Goal: Register for event/course

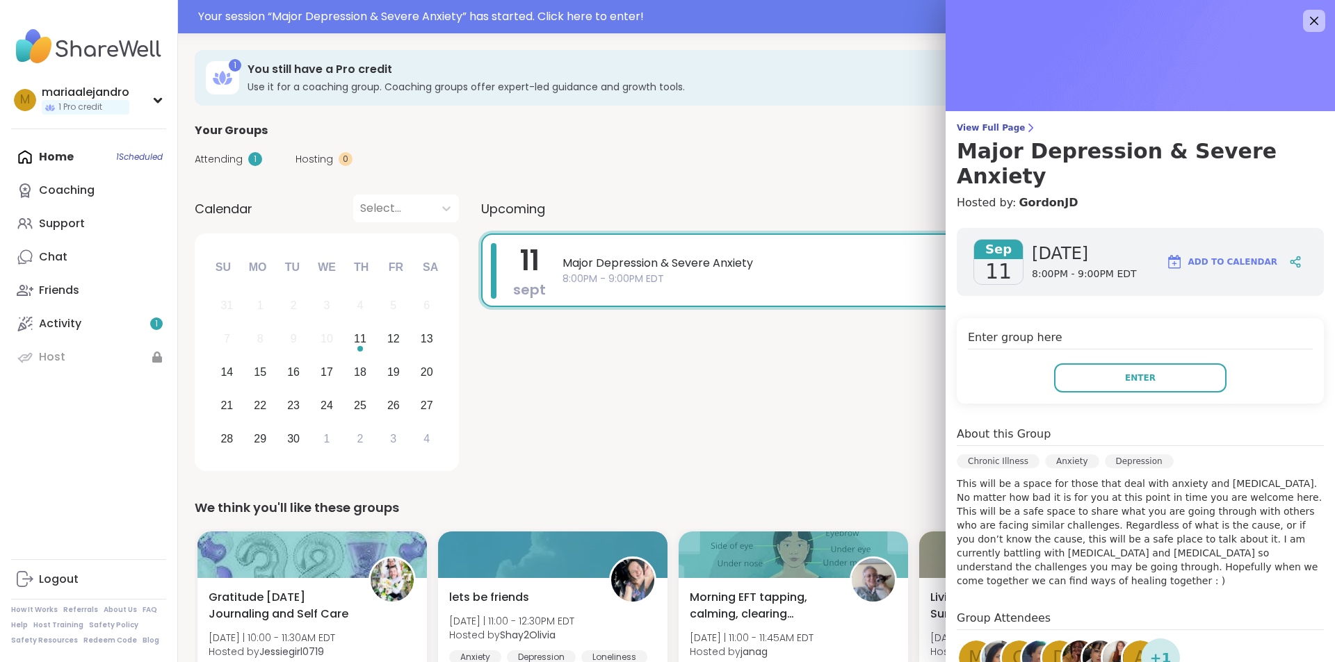
click at [1061, 364] on button "Enter" at bounding box center [1140, 378] width 172 height 29
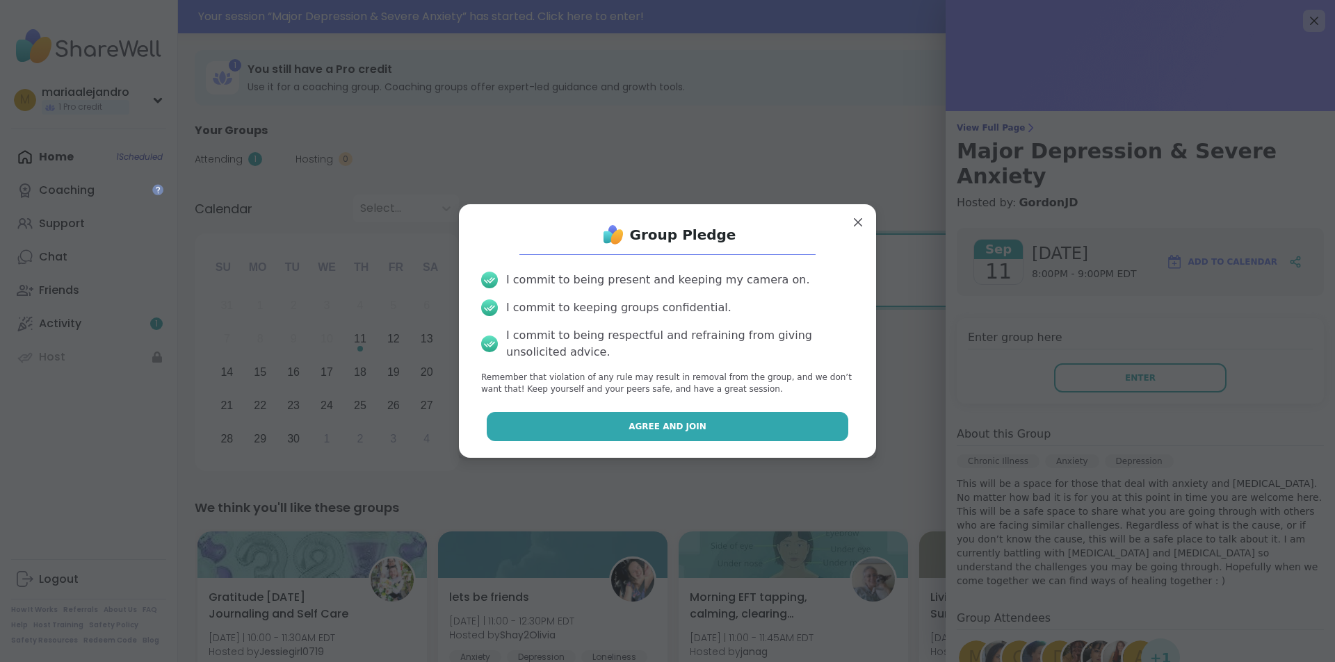
click at [558, 426] on button "Agree and Join" at bounding box center [668, 426] width 362 height 29
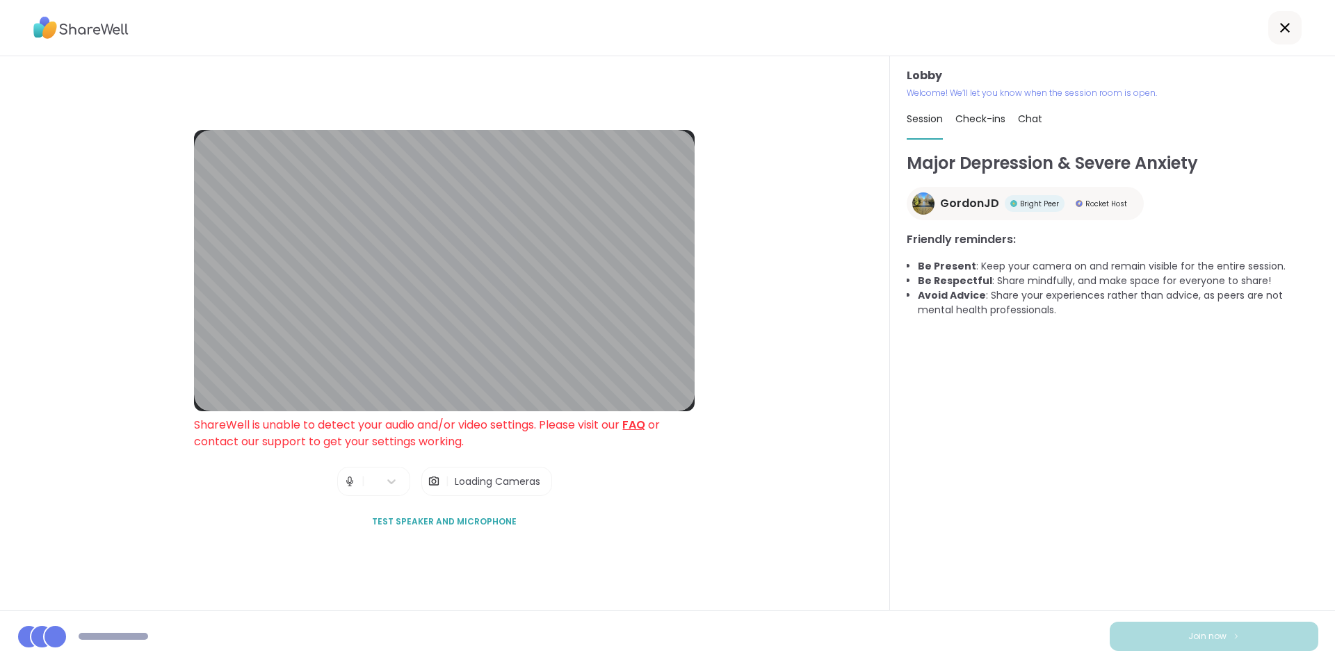
click at [703, 489] on div "Lobby ShareWell is unable to detect your audio and/or video settings. Please vi…" at bounding box center [445, 333] width 890 height 554
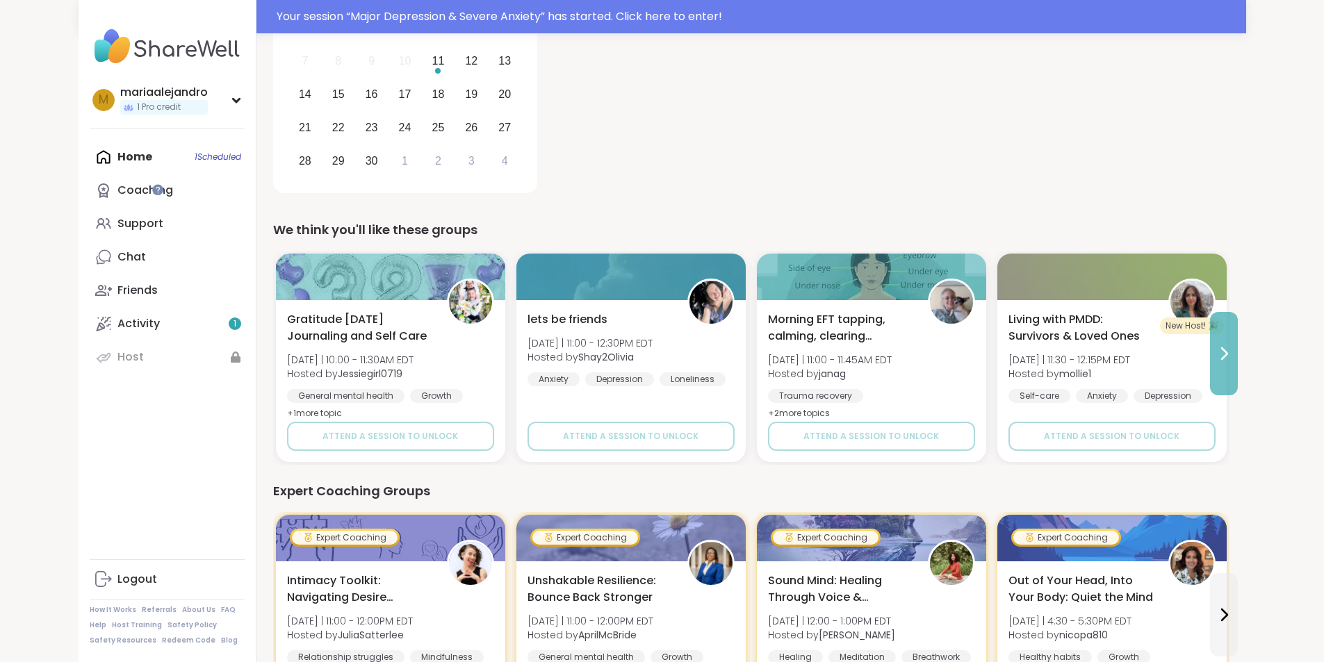
click at [1238, 339] on button at bounding box center [1224, 353] width 28 height 83
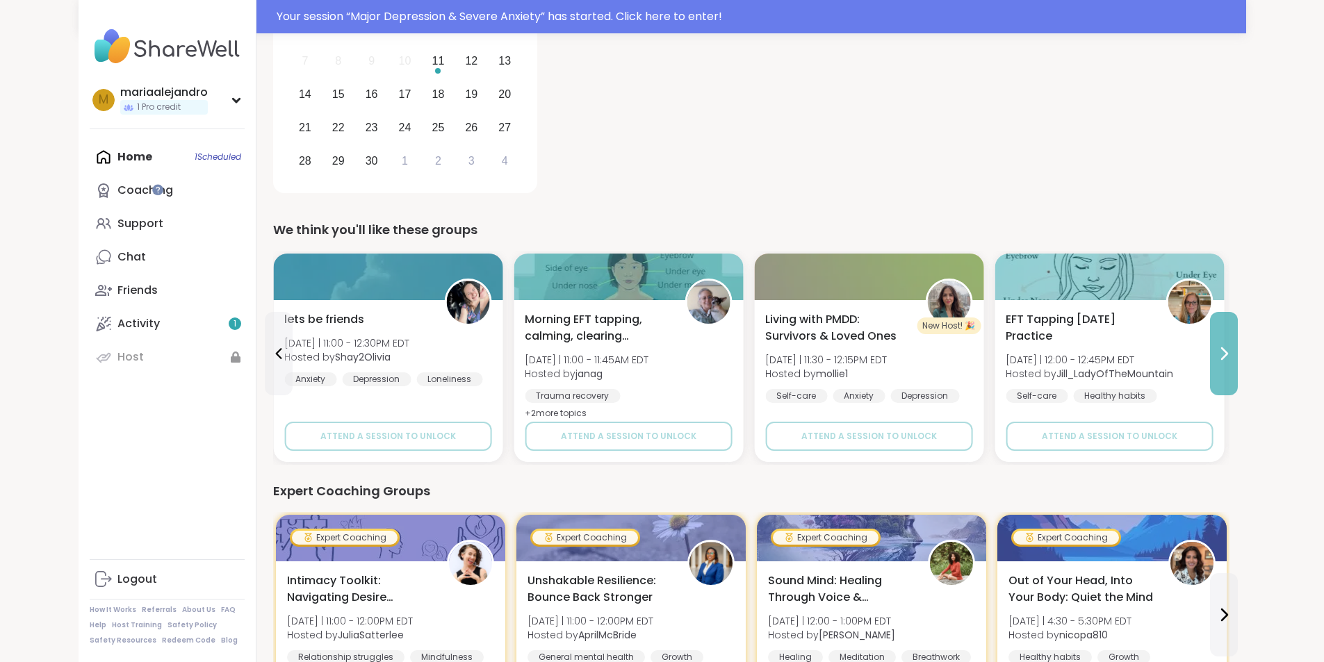
click at [1238, 339] on button at bounding box center [1224, 353] width 28 height 83
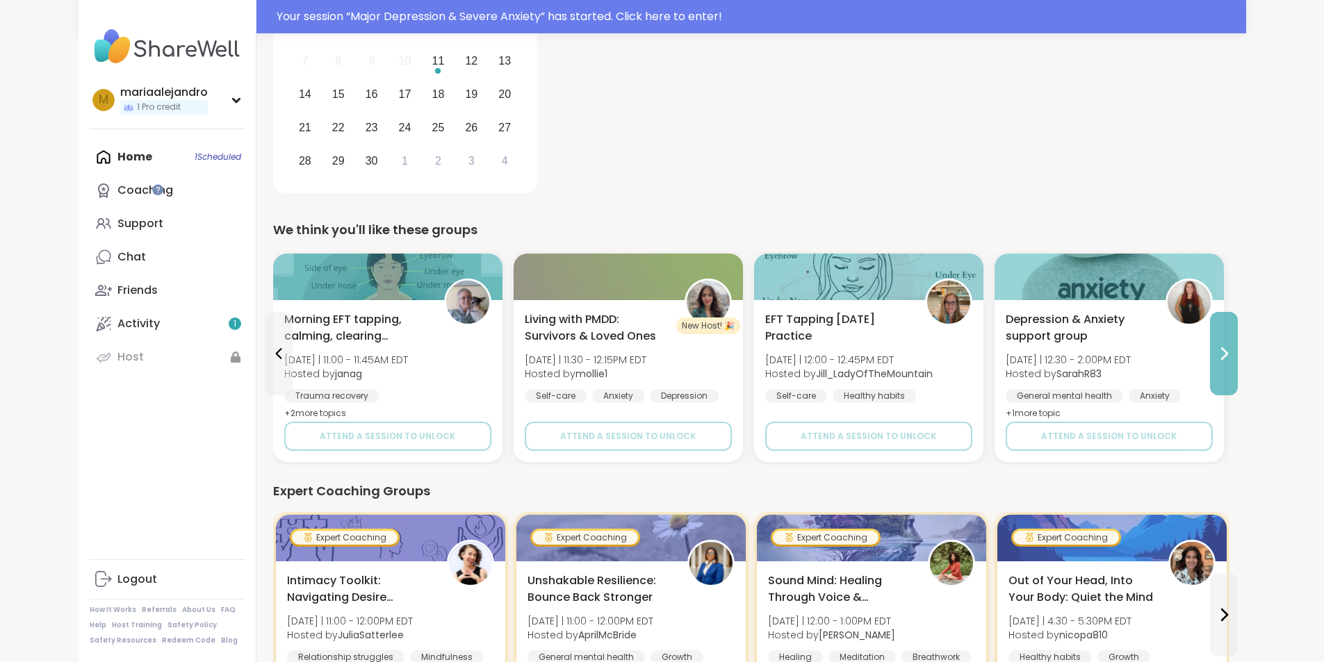
click at [1238, 339] on button at bounding box center [1224, 353] width 28 height 83
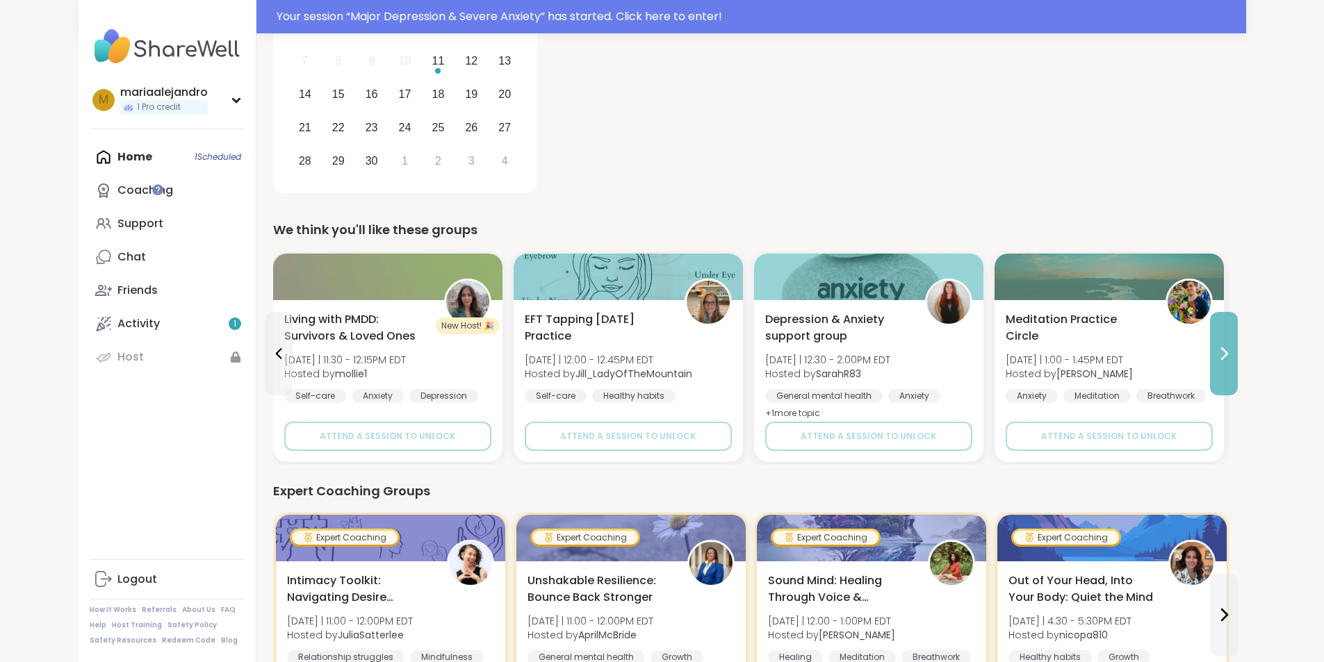
click at [1238, 339] on button at bounding box center [1224, 353] width 28 height 83
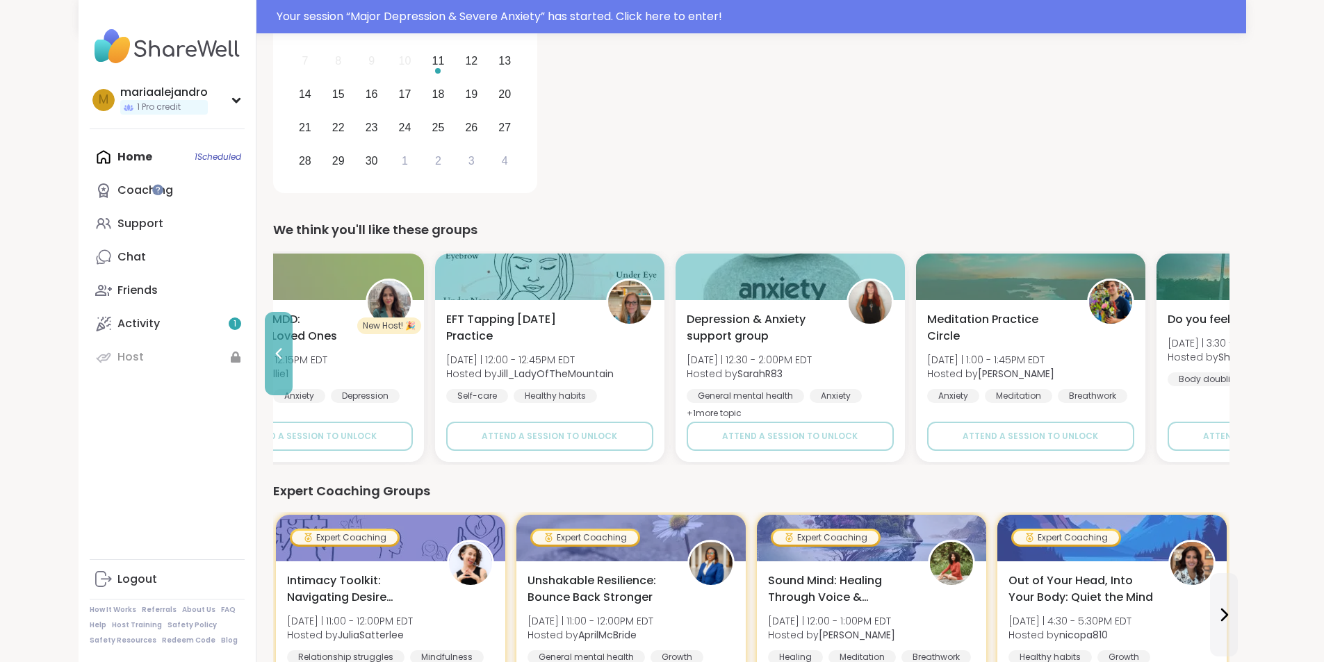
click at [265, 364] on button at bounding box center [279, 353] width 28 height 83
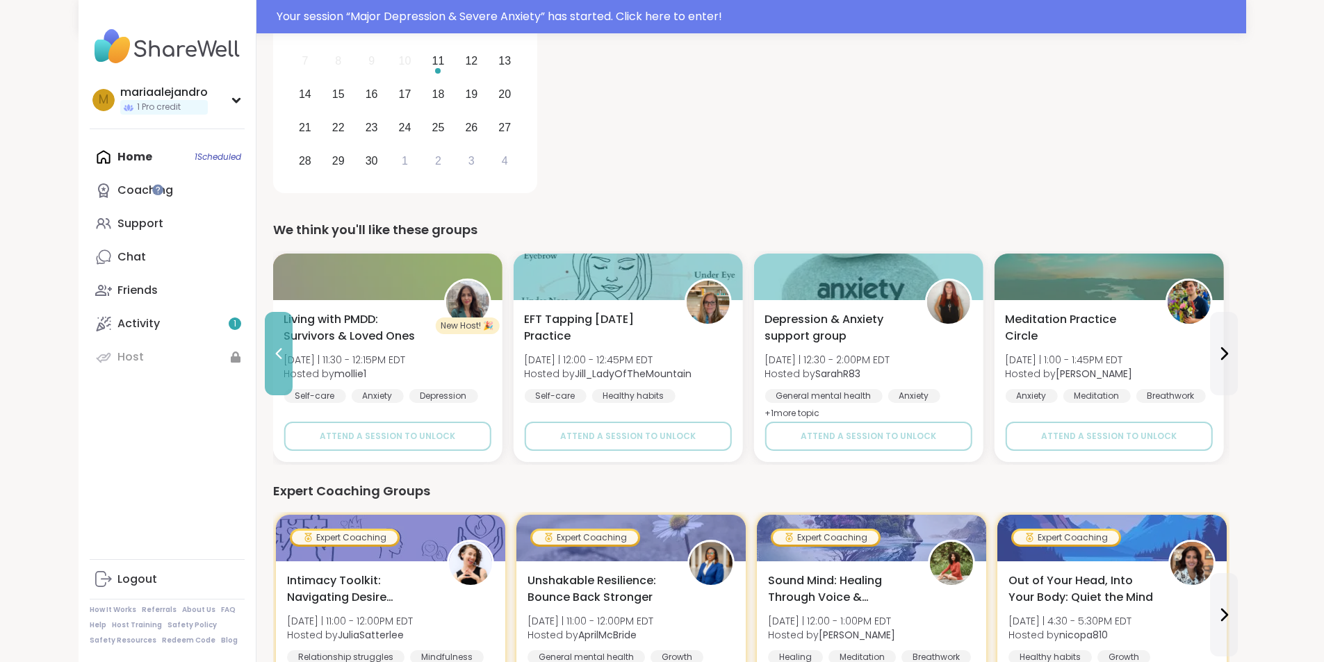
click at [265, 364] on button at bounding box center [279, 353] width 28 height 83
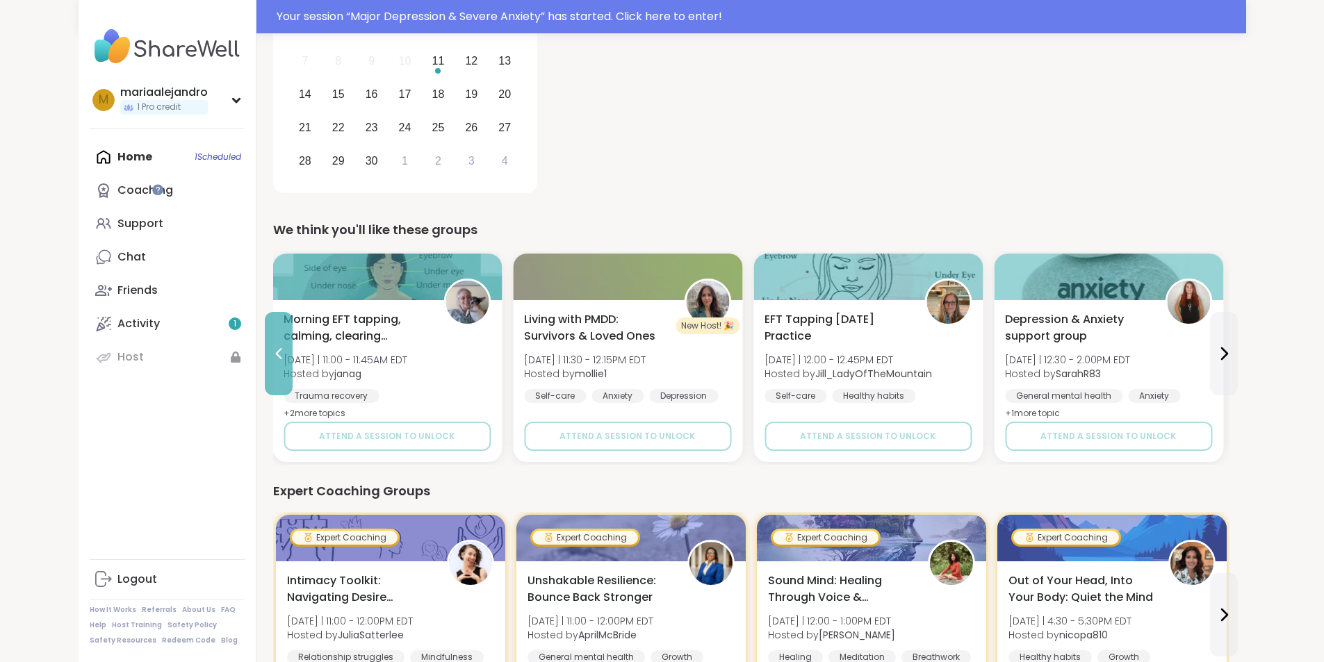
click at [265, 364] on button at bounding box center [279, 353] width 28 height 83
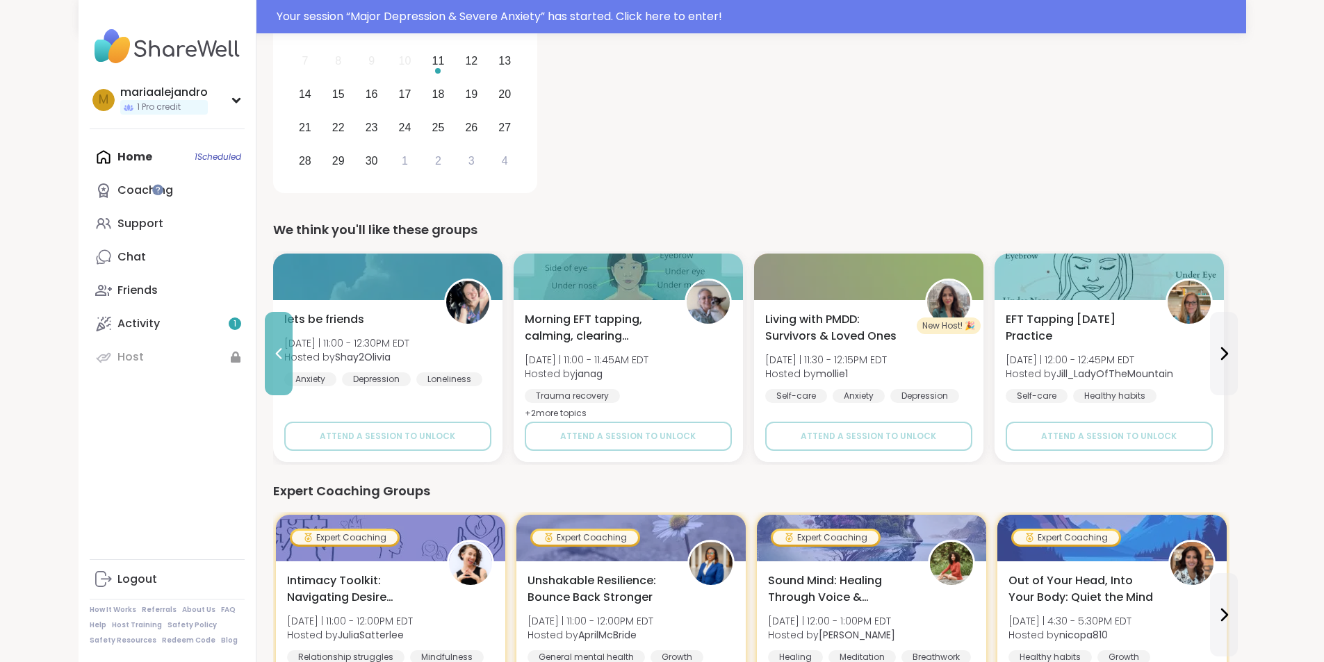
click at [265, 364] on button at bounding box center [279, 353] width 28 height 83
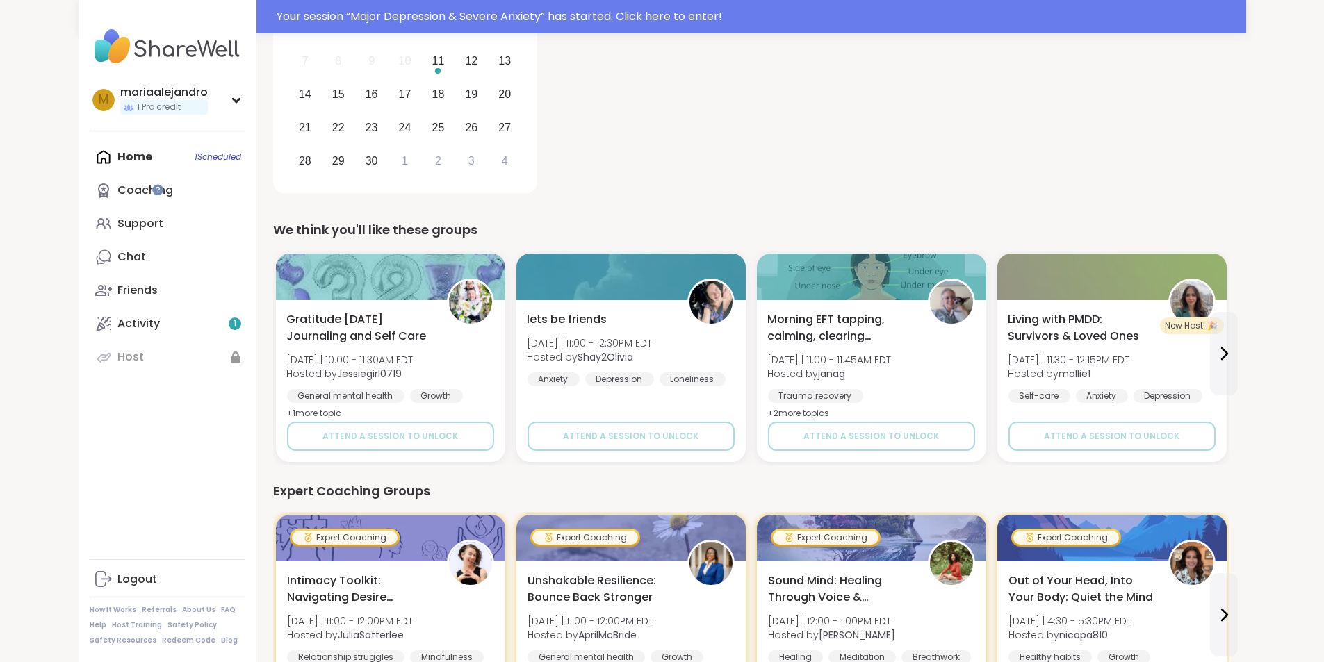
click at [275, 364] on div "Gratitude [DATE] Journaling and Self Care [DATE] | 10:00 - 11:30AM EDT Hosted b…" at bounding box center [389, 381] width 229 height 162
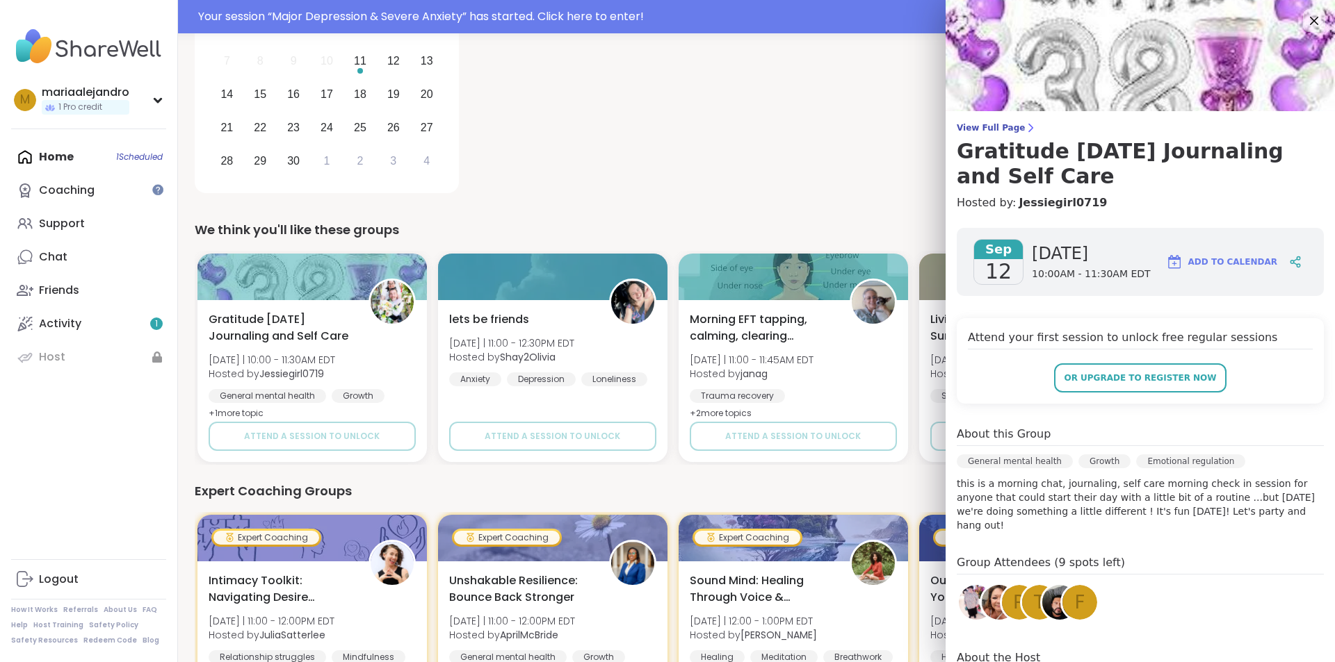
click at [781, 124] on div "[DATE] Major [MEDICAL_DATA] & Severe Anxiety 8:00PM - 9:00PM EDT" at bounding box center [899, 77] width 837 height 243
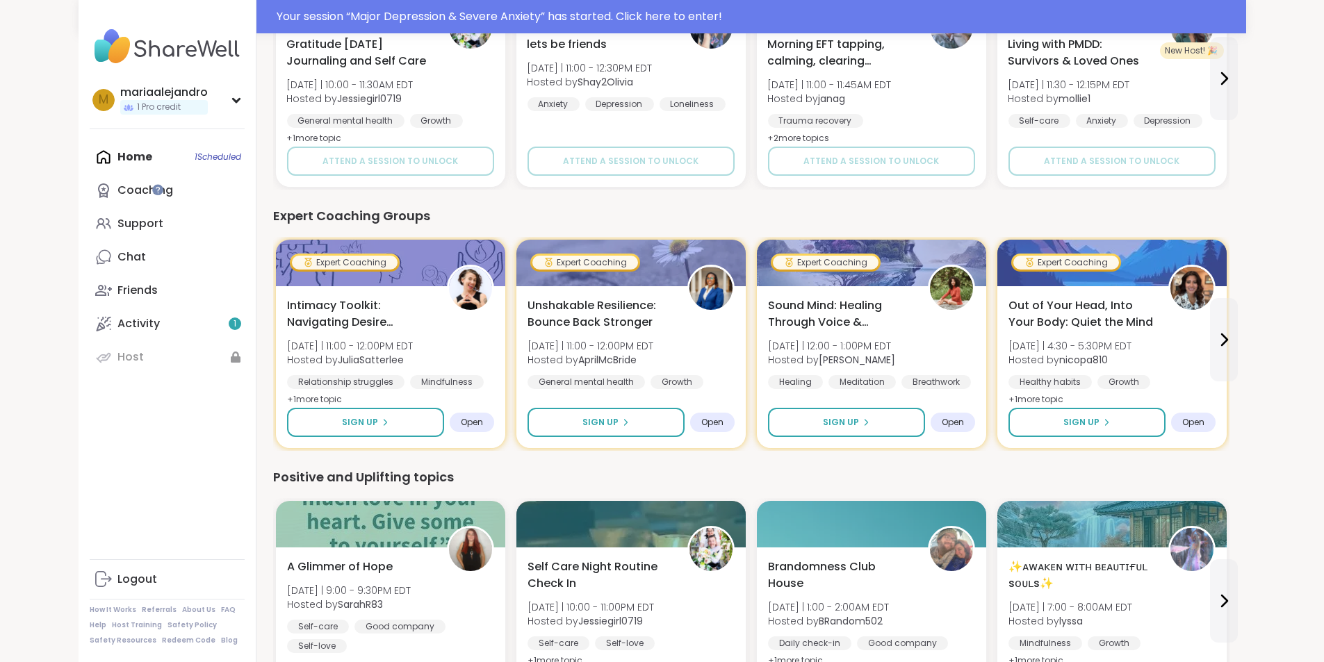
scroll to position [556, 0]
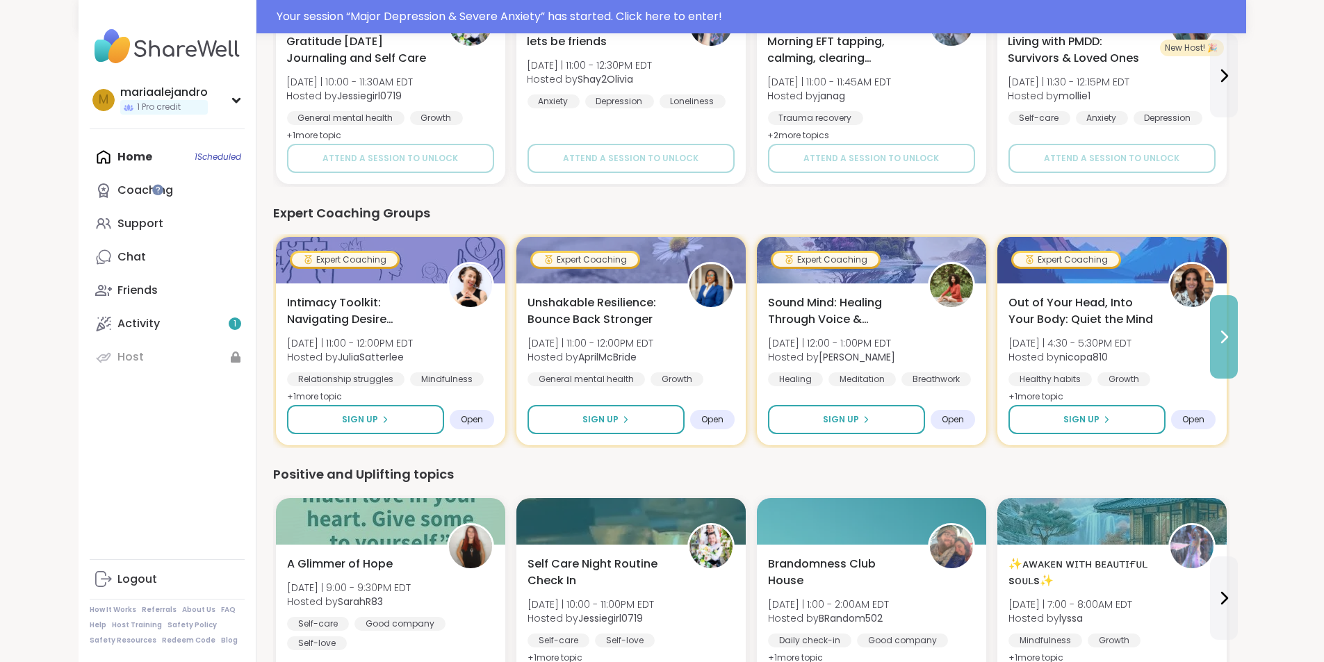
click at [1232, 334] on icon at bounding box center [1224, 337] width 17 height 17
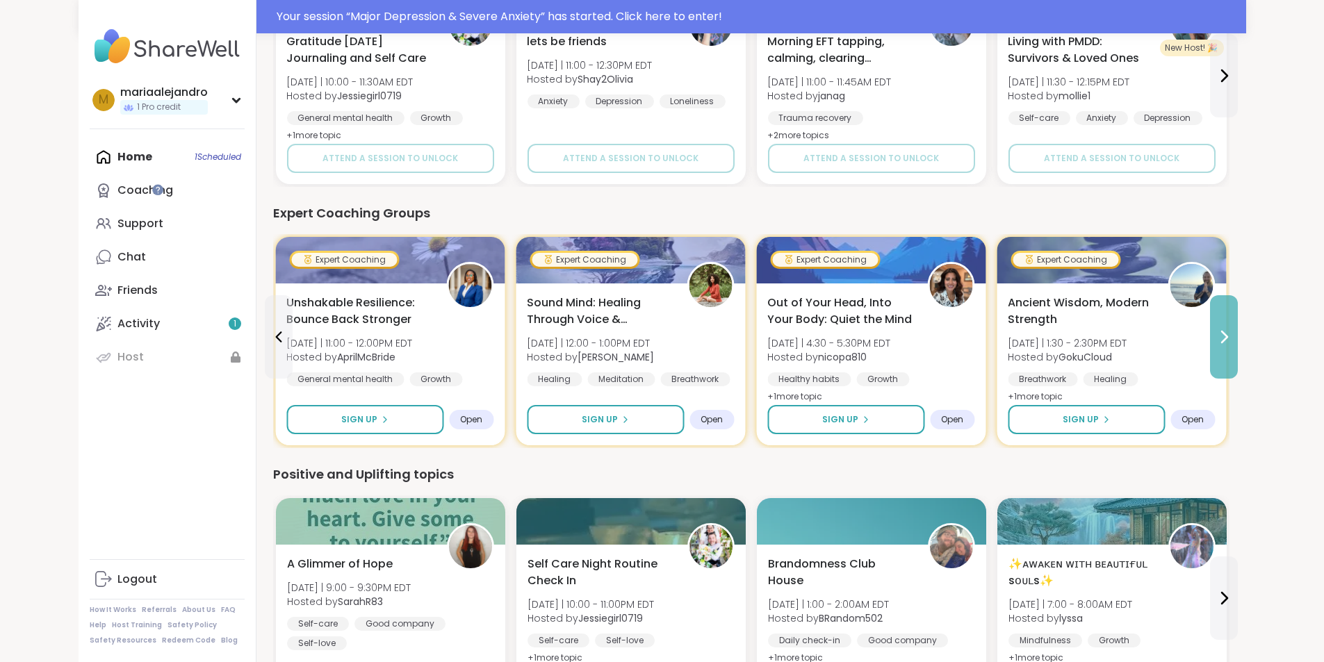
click at [1232, 334] on icon at bounding box center [1224, 337] width 17 height 17
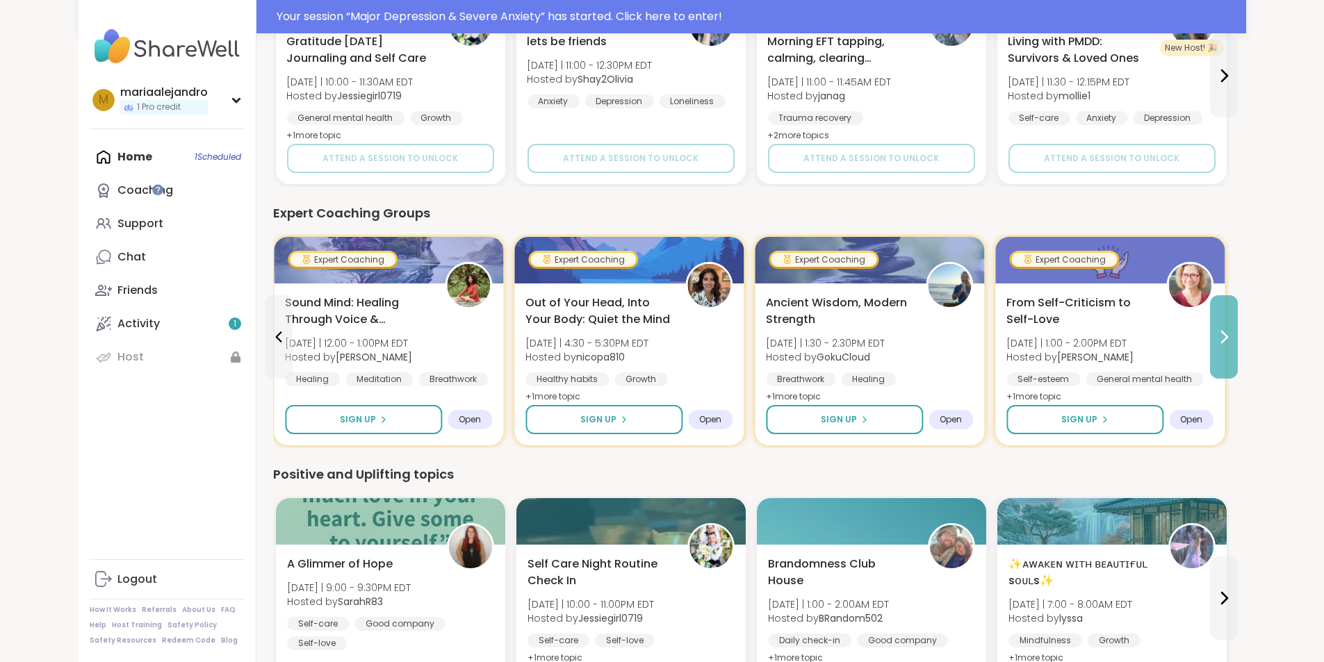
click at [1232, 334] on icon at bounding box center [1224, 337] width 17 height 17
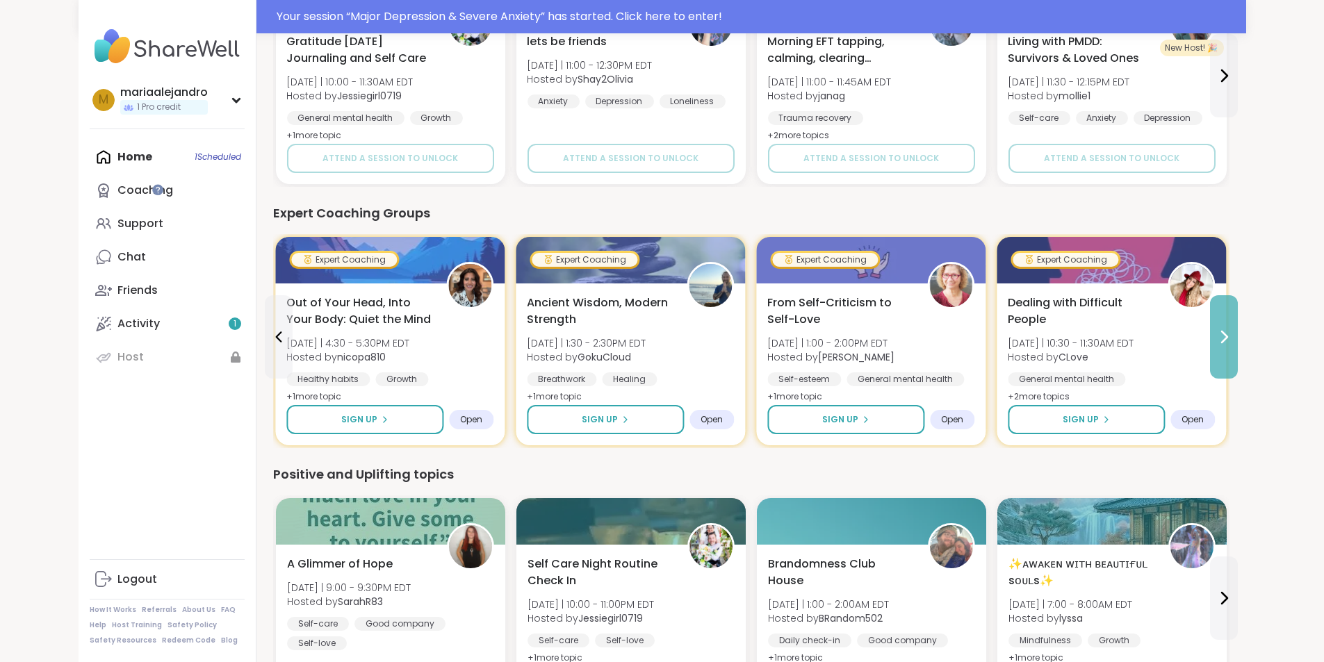
click at [1232, 334] on icon at bounding box center [1224, 337] width 17 height 17
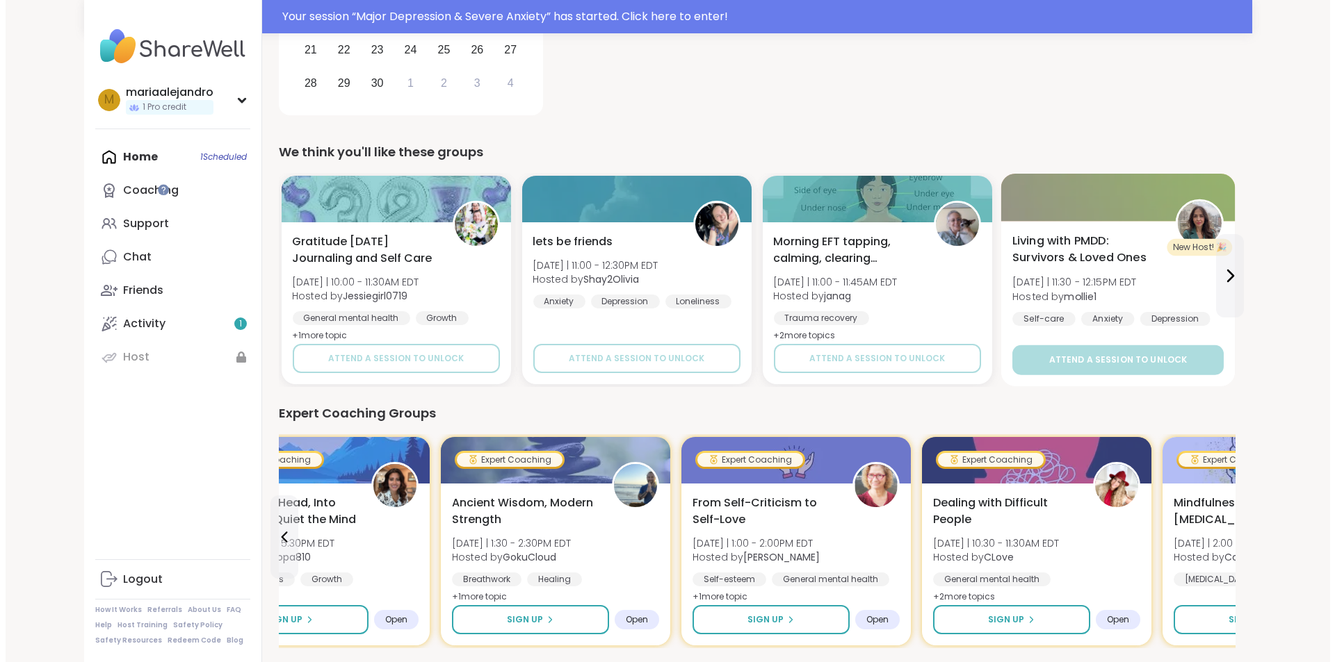
scroll to position [348, 0]
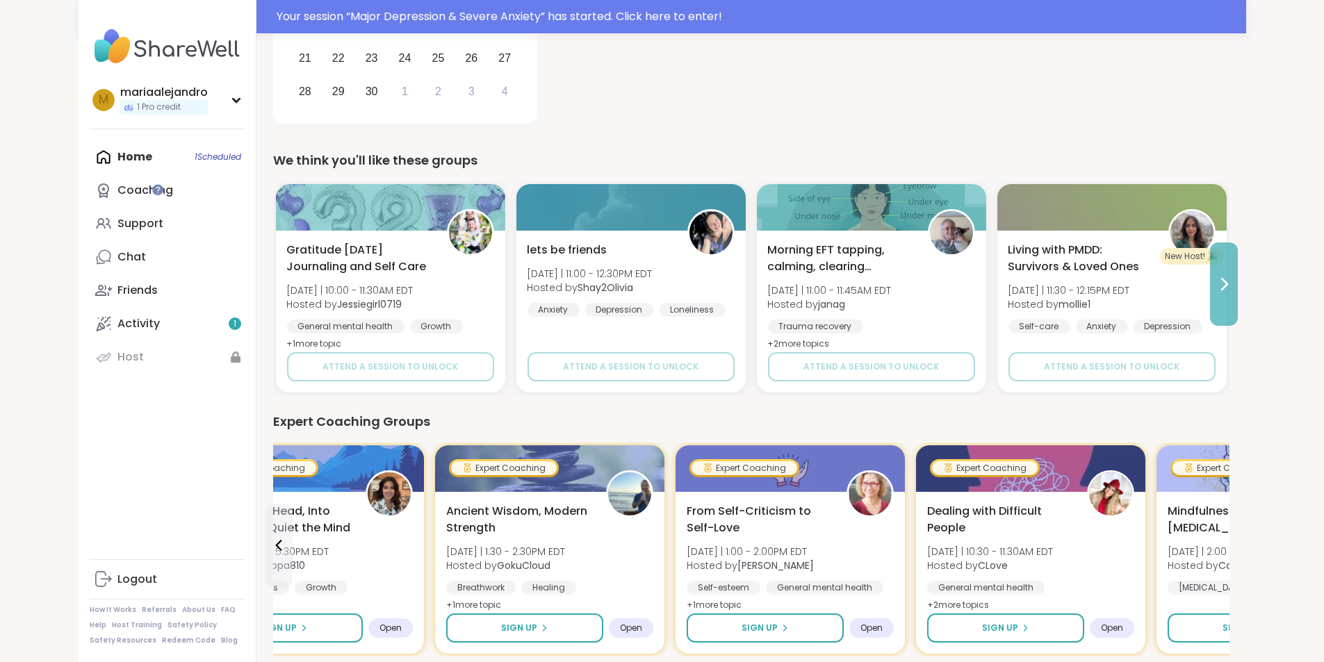
click at [1238, 274] on button at bounding box center [1224, 284] width 28 height 83
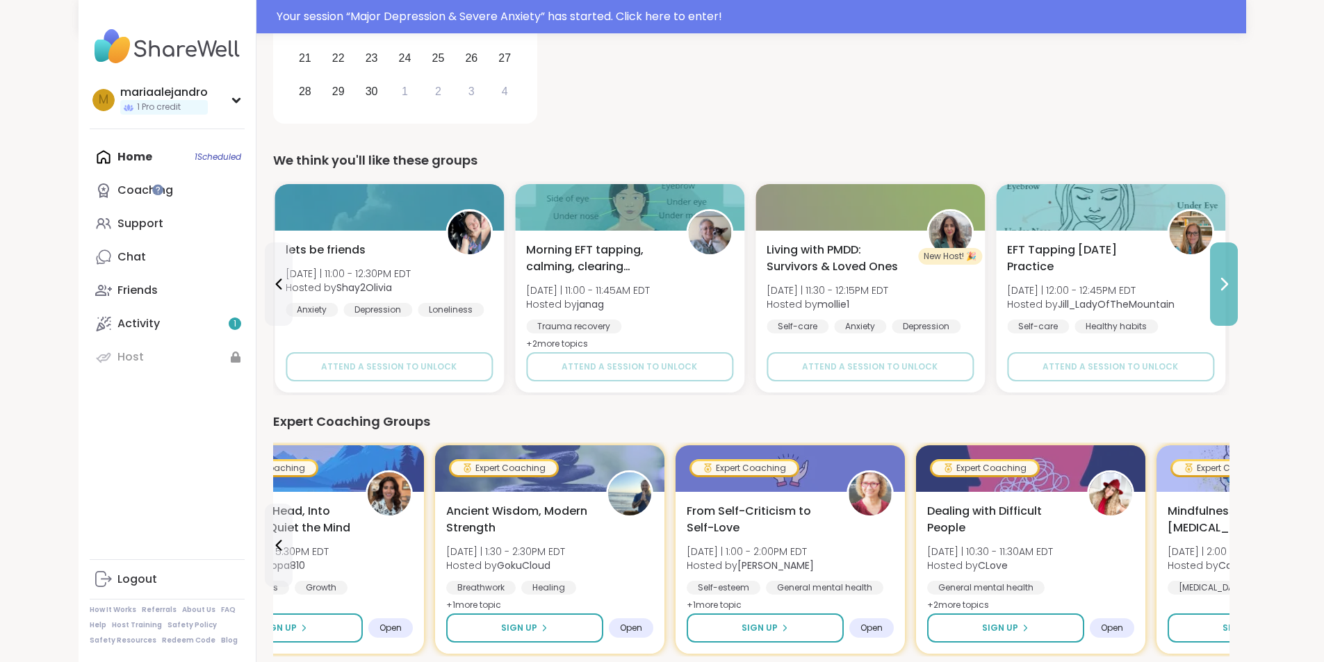
click at [1238, 274] on button at bounding box center [1224, 284] width 28 height 83
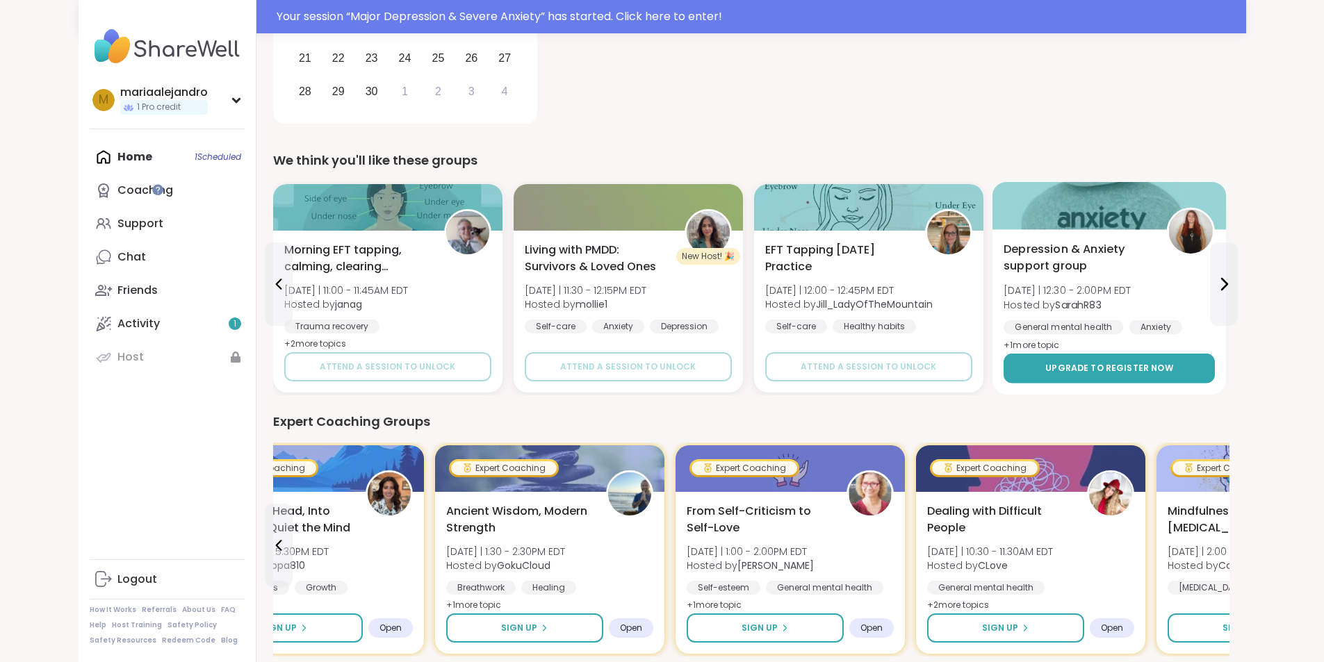
click at [1045, 370] on span "Upgrade to register now" at bounding box center [1109, 368] width 128 height 13
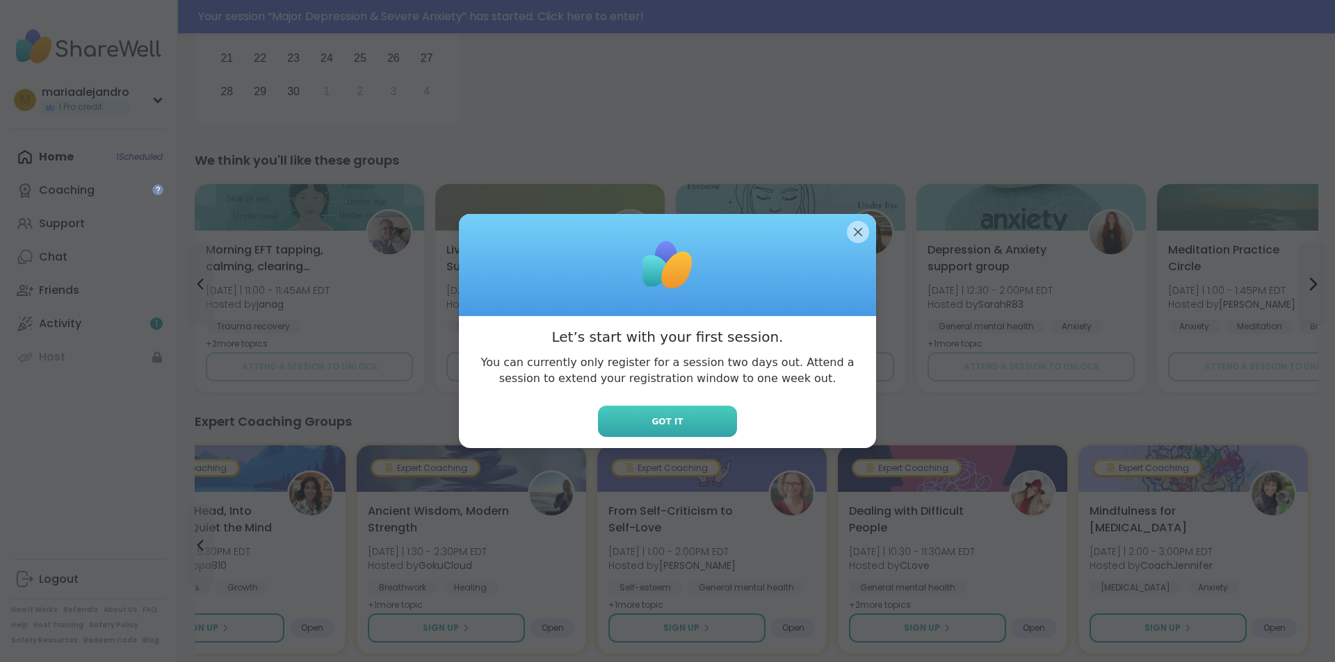
click at [675, 428] on button "Got it" at bounding box center [667, 421] width 139 height 31
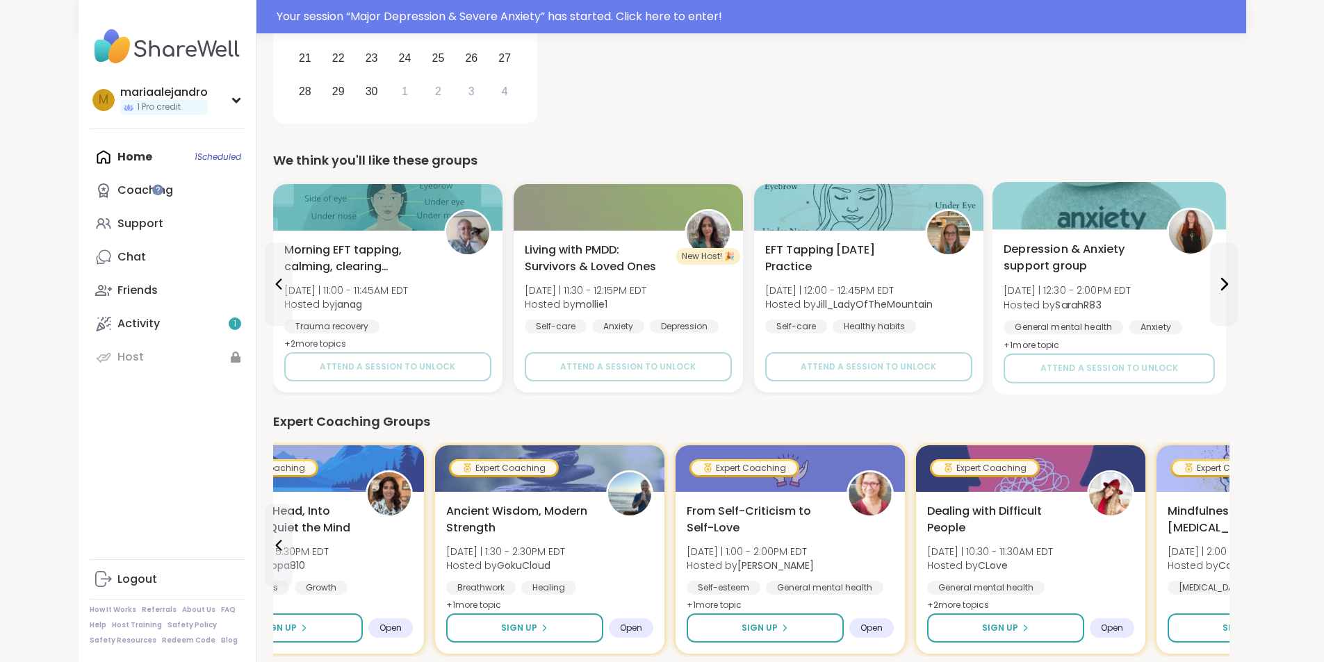
click at [1070, 282] on div "[MEDICAL_DATA] support group [DATE] | 12:30 - 2:00PM EDT Hosted by SarahR83 Gen…" at bounding box center [1109, 297] width 211 height 113
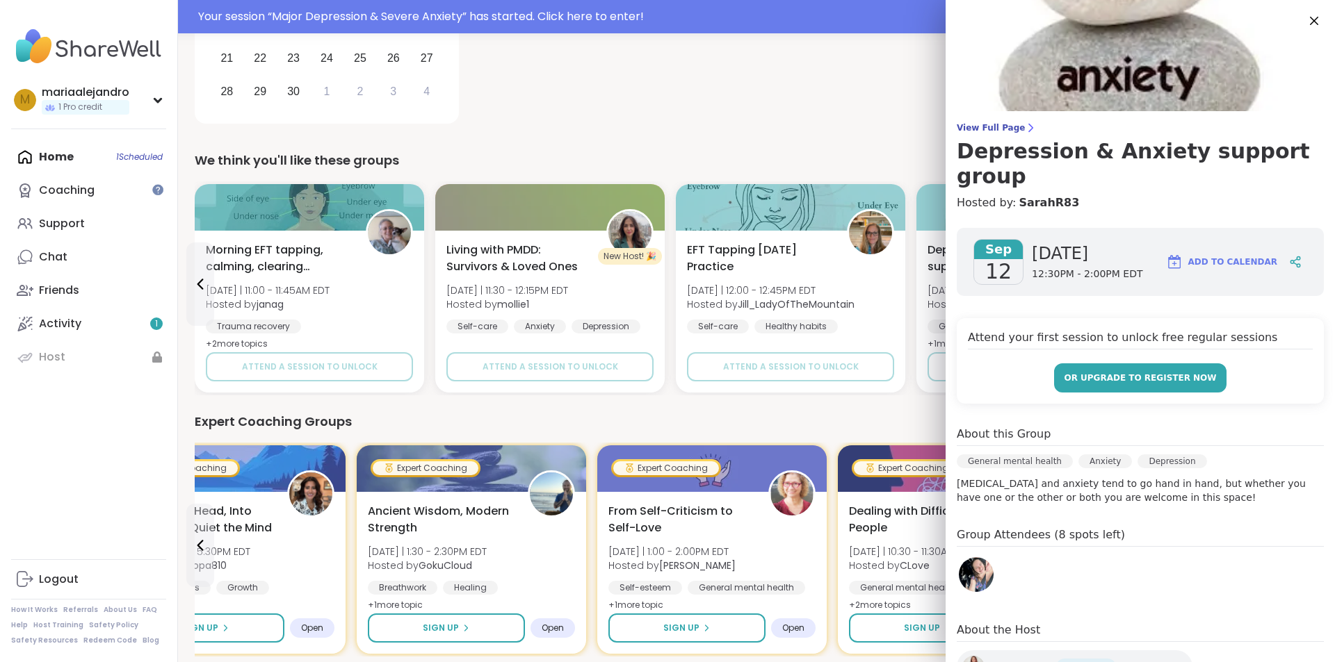
click at [1063, 372] on span "or upgrade to register now" at bounding box center [1139, 378] width 152 height 13
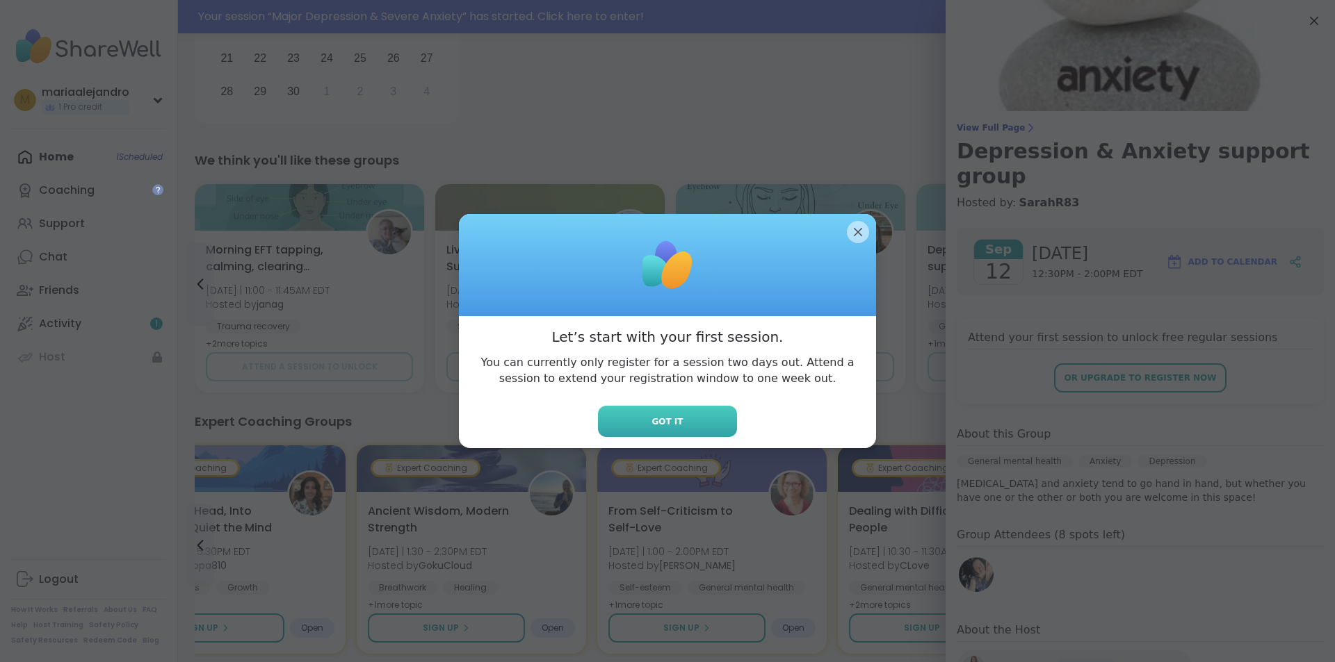
click at [680, 420] on button "Got it" at bounding box center [667, 421] width 139 height 31
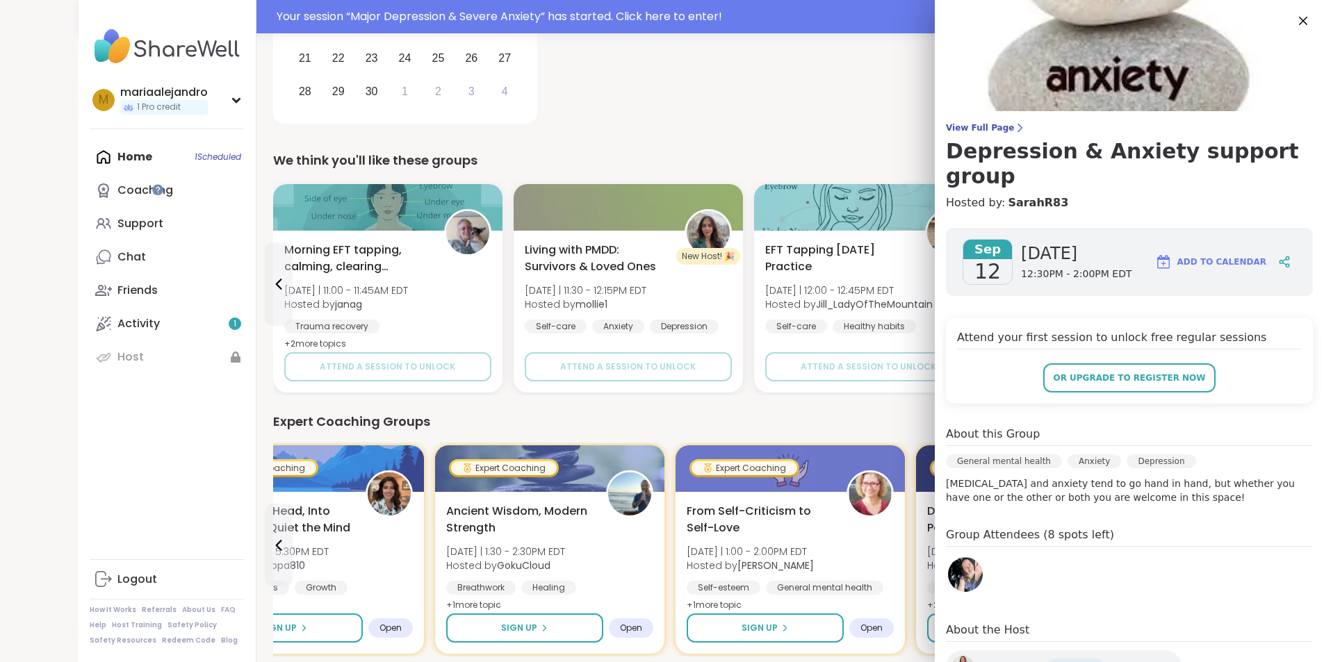
click at [970, 364] on div "or upgrade to register now" at bounding box center [1129, 378] width 345 height 29
click at [614, 81] on div "[DATE] Major [MEDICAL_DATA] & Severe Anxiety 8:00PM - 9:00PM EDT" at bounding box center [895, 7] width 670 height 243
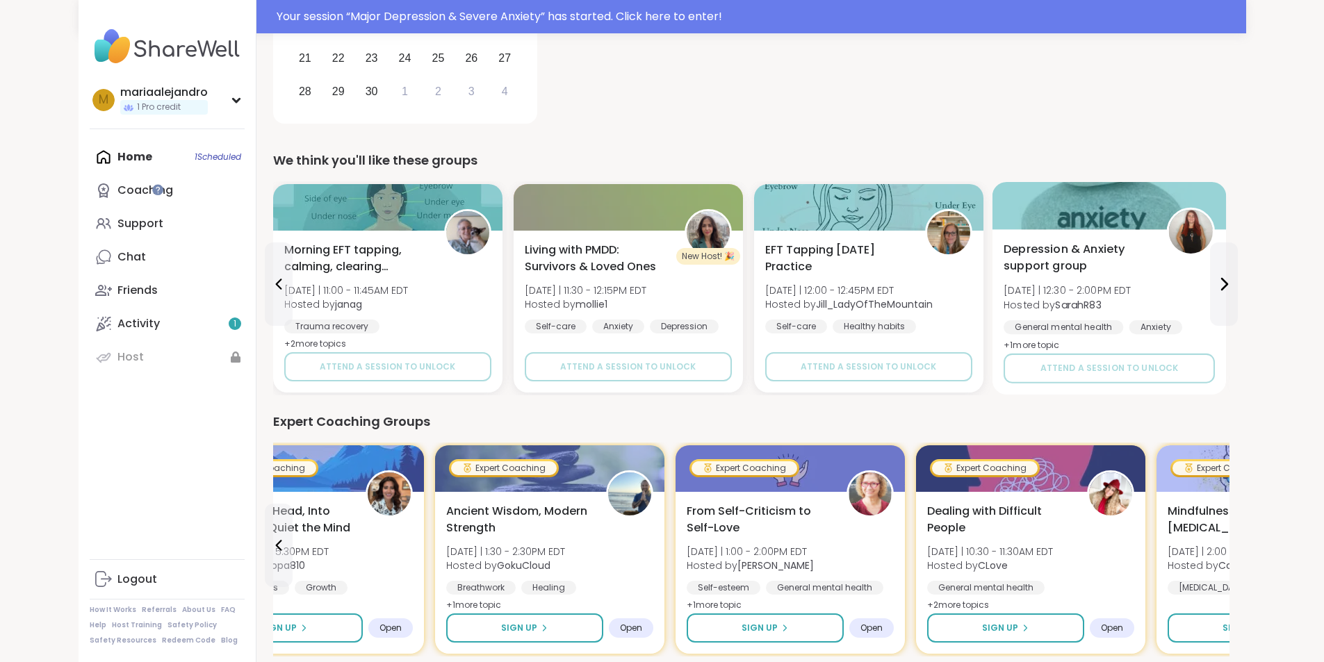
click at [1095, 296] on div "[MEDICAL_DATA] support group [DATE] | 12:30 - 2:00PM EDT Hosted by SarahR83 Gen…" at bounding box center [1109, 297] width 211 height 113
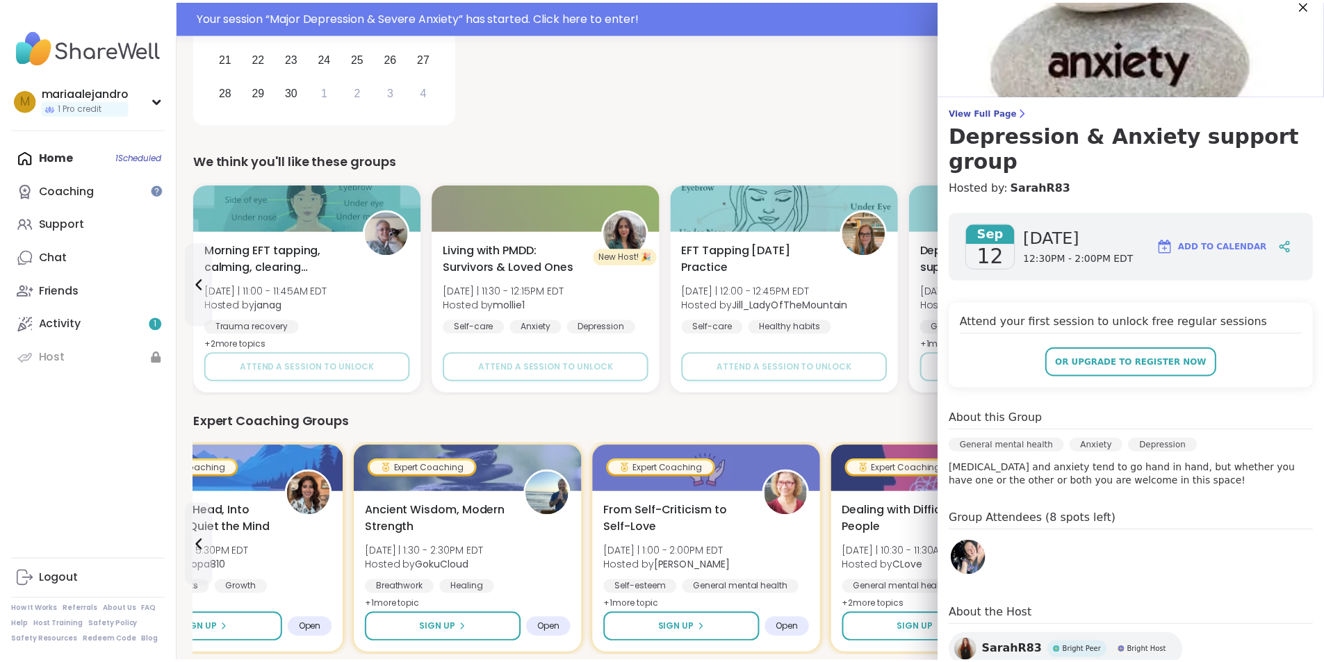
scroll to position [0, 0]
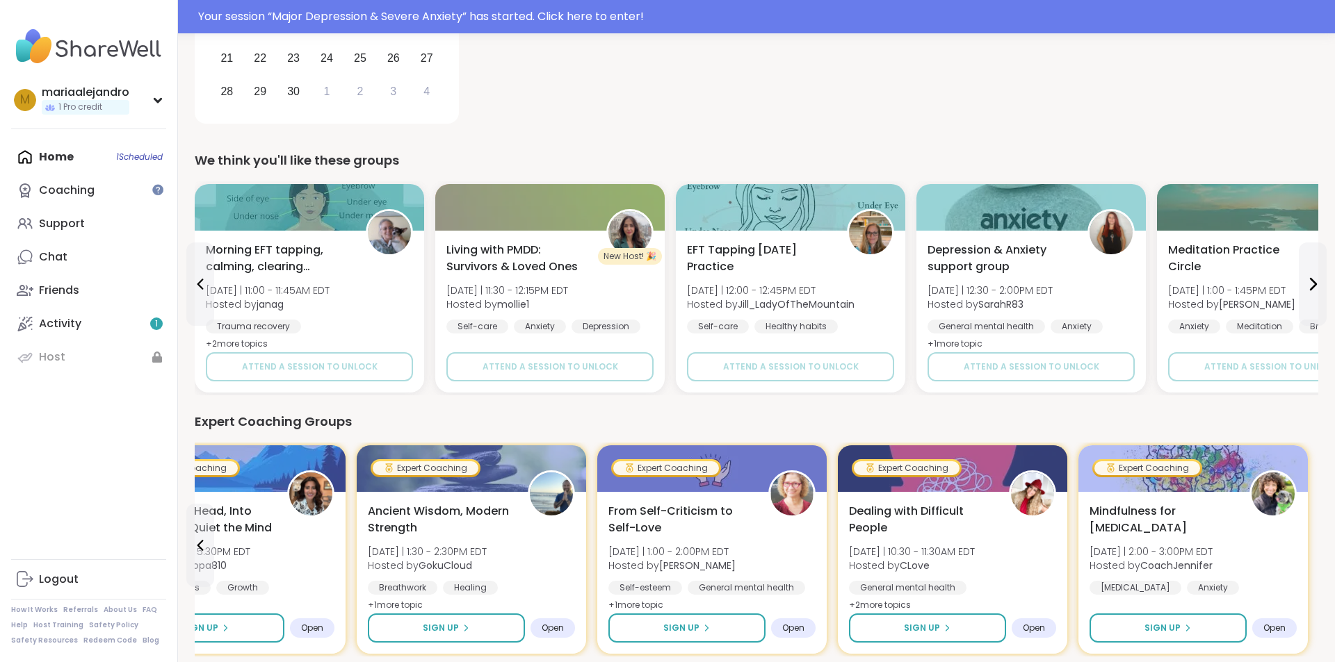
click at [774, 107] on div "[DATE] Major [MEDICAL_DATA] & Severe Anxiety 8:00PM - 9:00PM EDT" at bounding box center [899, 7] width 837 height 243
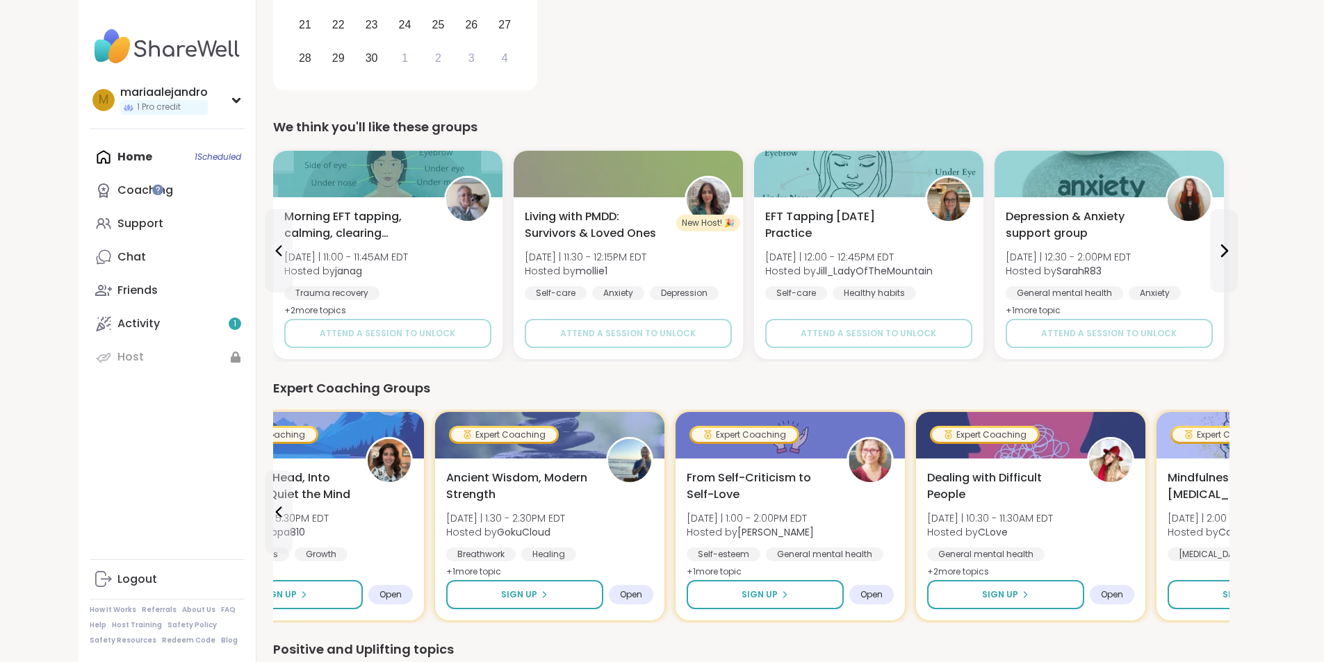
scroll to position [314, 0]
